Goal: Information Seeking & Learning: Learn about a topic

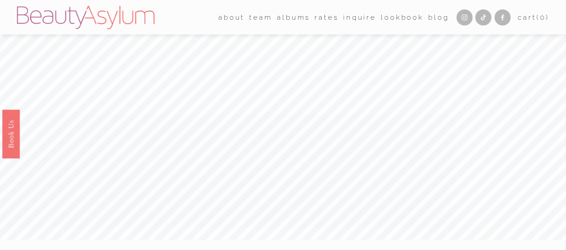
click at [318, 19] on link "Rates" at bounding box center [327, 17] width 24 height 14
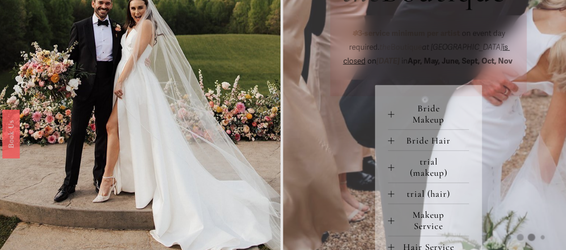
scroll to position [353, 0]
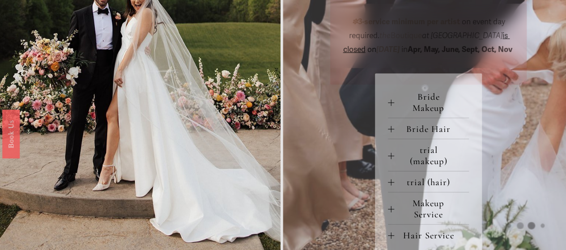
click at [424, 114] on span "Bride Makeup" at bounding box center [431, 102] width 75 height 22
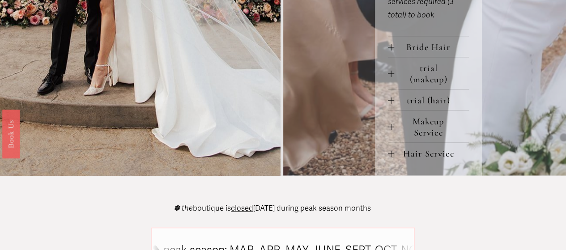
scroll to position [532, 0]
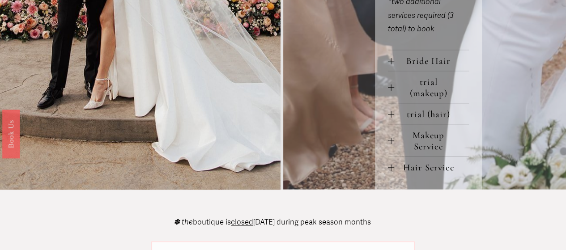
click at [434, 152] on span "Makeup Service" at bounding box center [431, 141] width 75 height 22
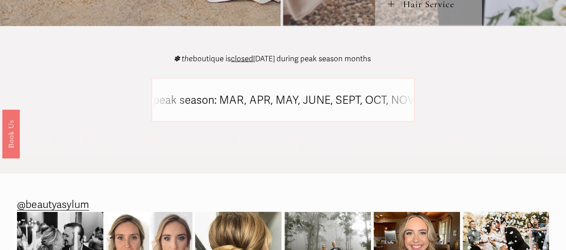
scroll to position [890, 0]
